Goal: Navigation & Orientation: Find specific page/section

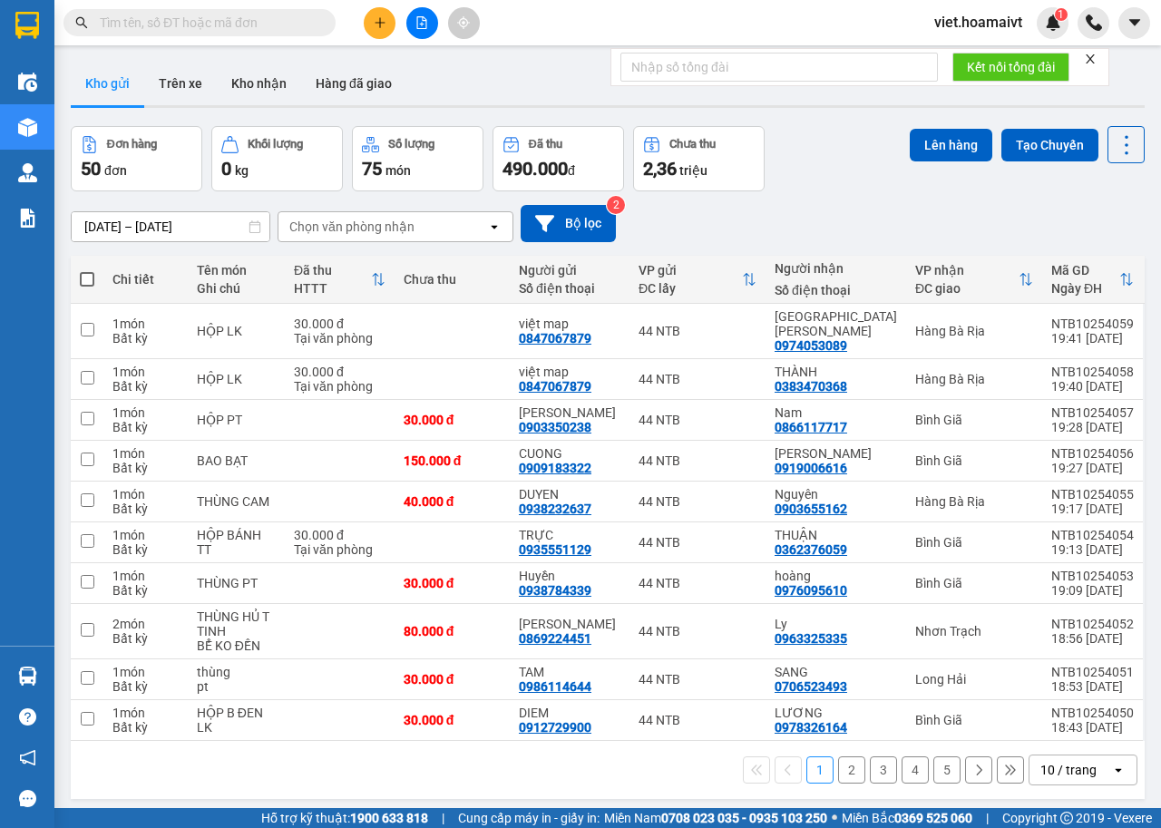
click at [1040, 761] on div "10 / trang" at bounding box center [1068, 770] width 56 height 18
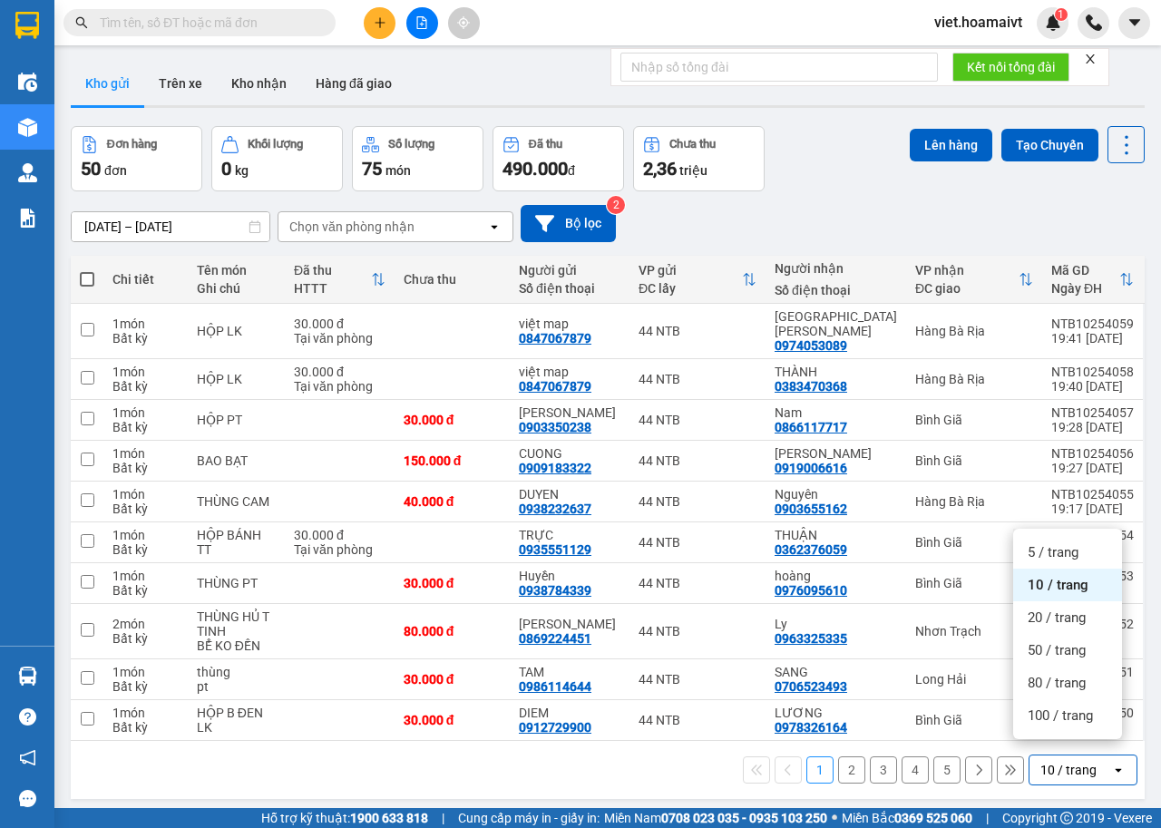
click at [1042, 732] on ul "5 / trang 10 / trang 20 / trang 50 / trang 80 / trang 100 / trang" at bounding box center [1067, 634] width 109 height 210
click at [1043, 728] on div "100 / trang" at bounding box center [1067, 715] width 109 height 33
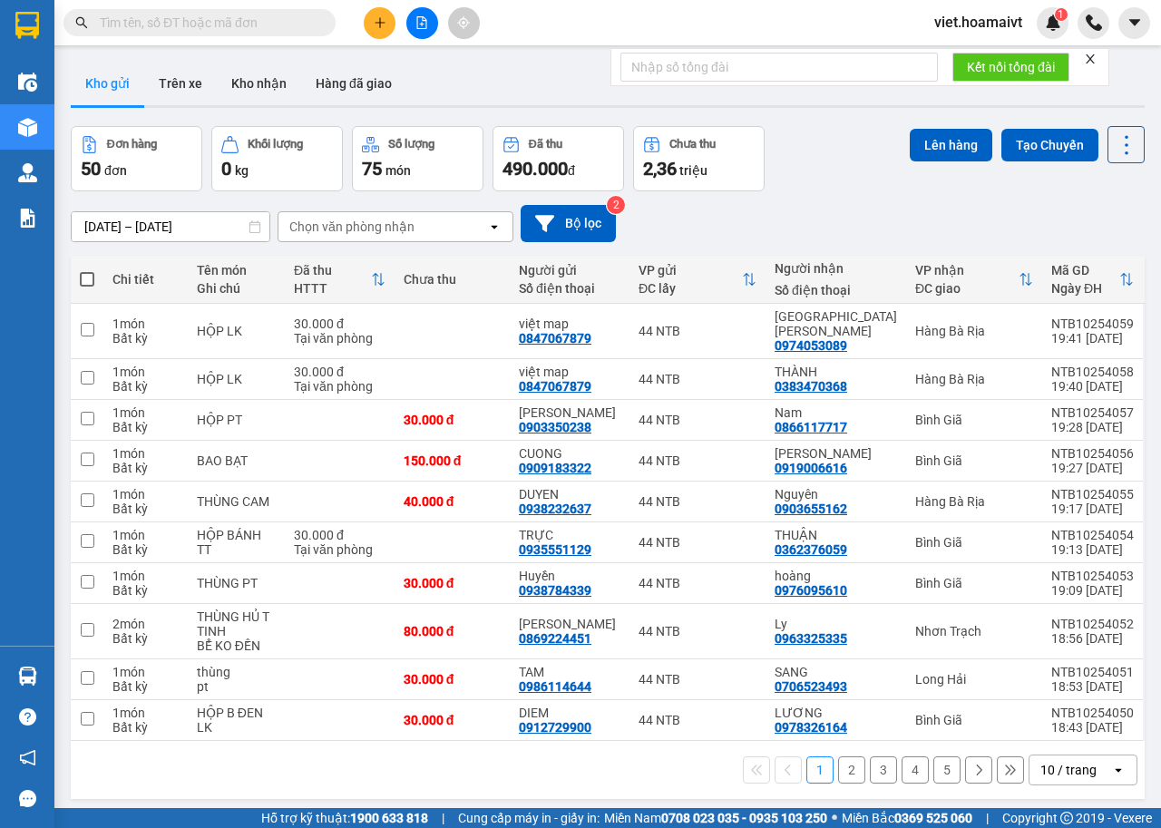
click at [1041, 761] on div "10 / trang" at bounding box center [1068, 770] width 56 height 18
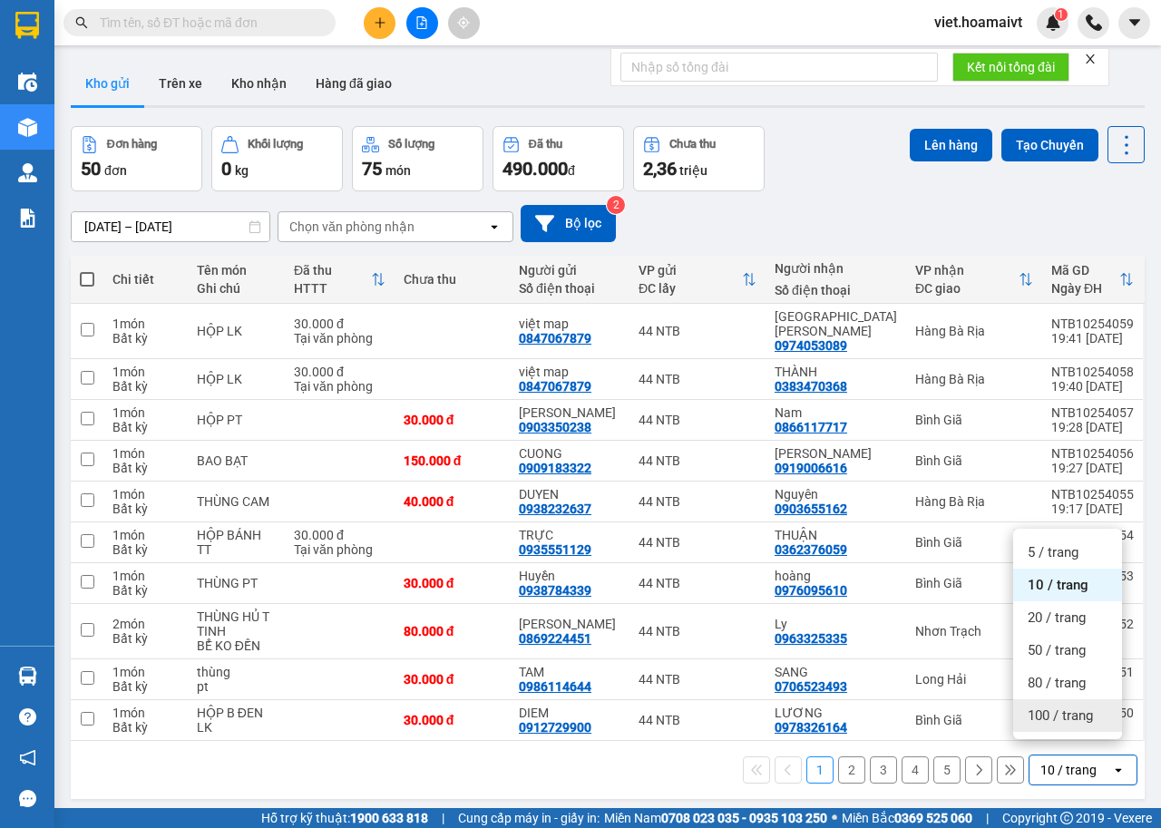
click at [1043, 730] on div "100 / trang" at bounding box center [1067, 715] width 109 height 33
